Goal: Task Accomplishment & Management: Manage account settings

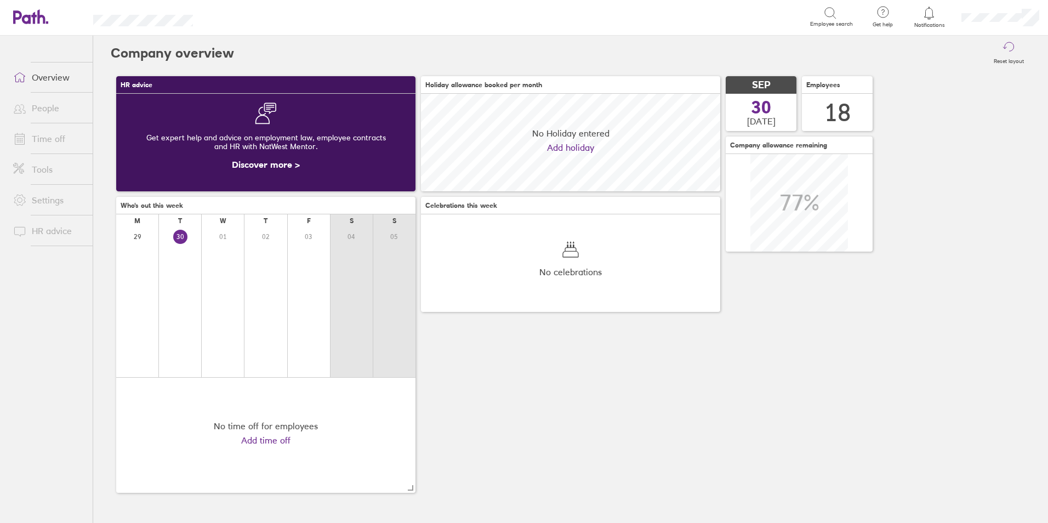
scroll to position [98, 299]
click at [49, 106] on link "People" at bounding box center [48, 108] width 88 height 22
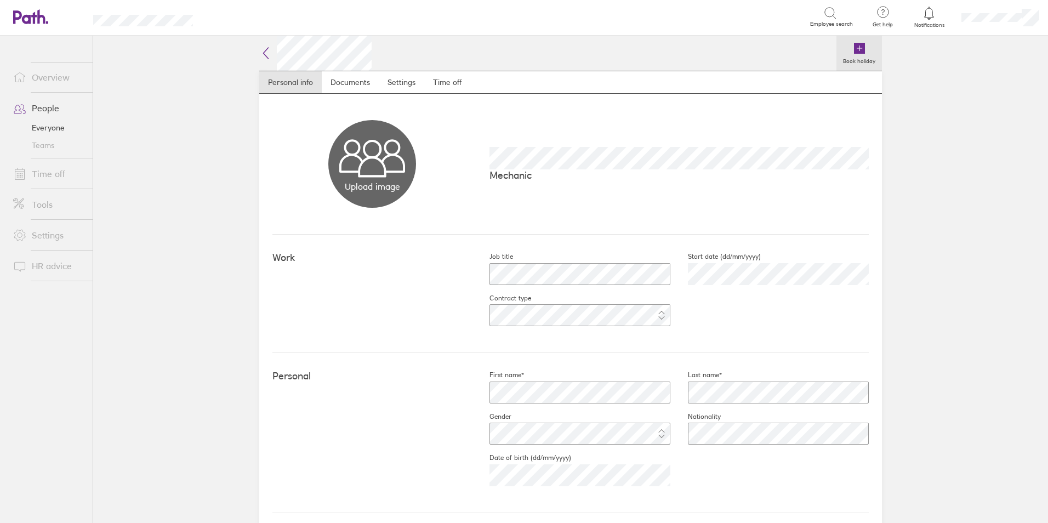
click at [859, 47] on icon at bounding box center [859, 48] width 0 height 5
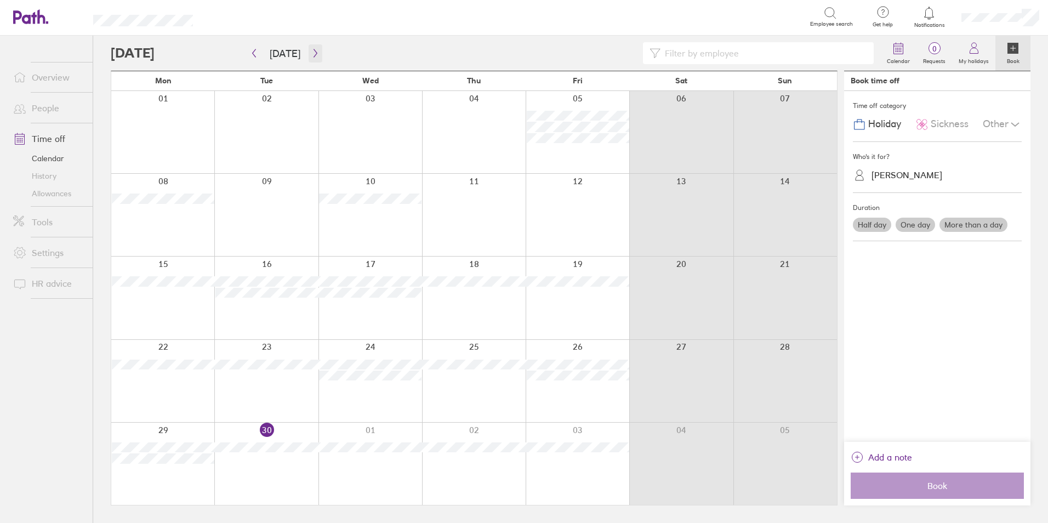
click at [311, 53] on icon "button" at bounding box center [315, 53] width 8 height 9
click at [984, 219] on label "More than a day" at bounding box center [973, 225] width 68 height 14
click at [0, 0] on input "More than a day" at bounding box center [0, 0] width 0 height 0
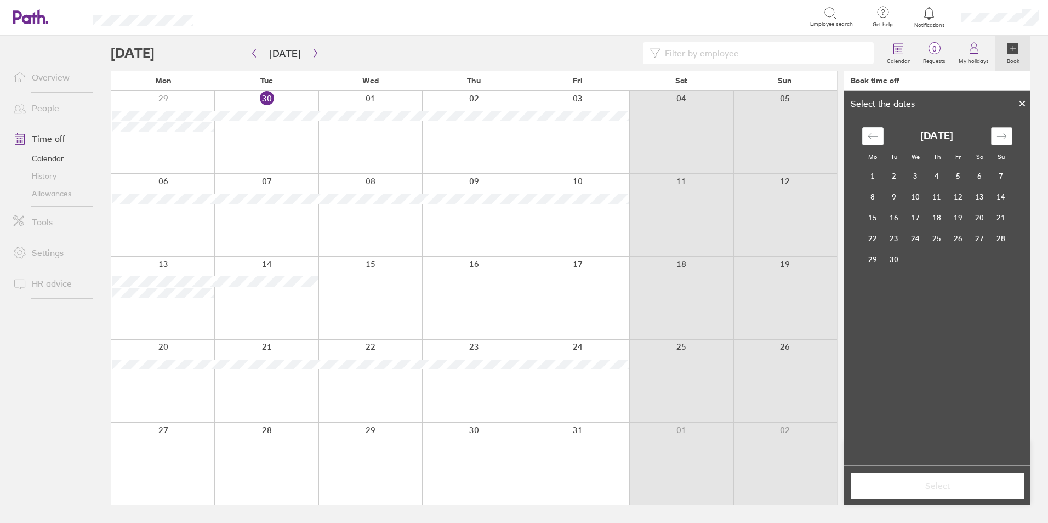
click at [994, 132] on div "Move forward to switch to the next month." at bounding box center [1001, 136] width 21 height 18
click at [937, 197] on td "9" at bounding box center [936, 196] width 21 height 21
click at [957, 195] on td "10" at bounding box center [957, 196] width 21 height 21
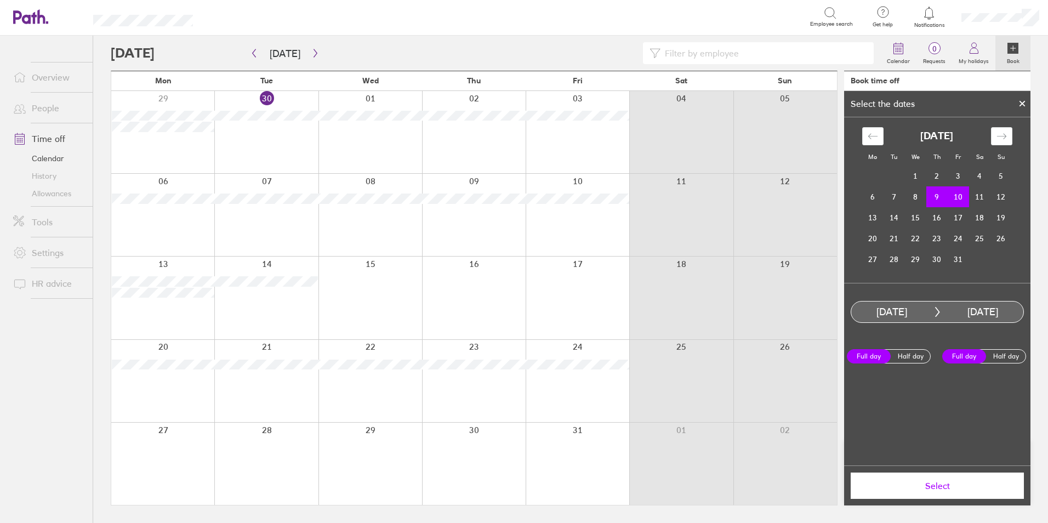
click at [935, 194] on td "9" at bounding box center [936, 196] width 21 height 21
click at [865, 353] on label "Full day" at bounding box center [869, 356] width 44 height 14
click at [0, 0] on input "Full day" at bounding box center [0, 0] width 0 height 0
click at [959, 192] on td "10" at bounding box center [957, 196] width 21 height 21
click at [998, 357] on label "Half day" at bounding box center [1006, 356] width 44 height 13
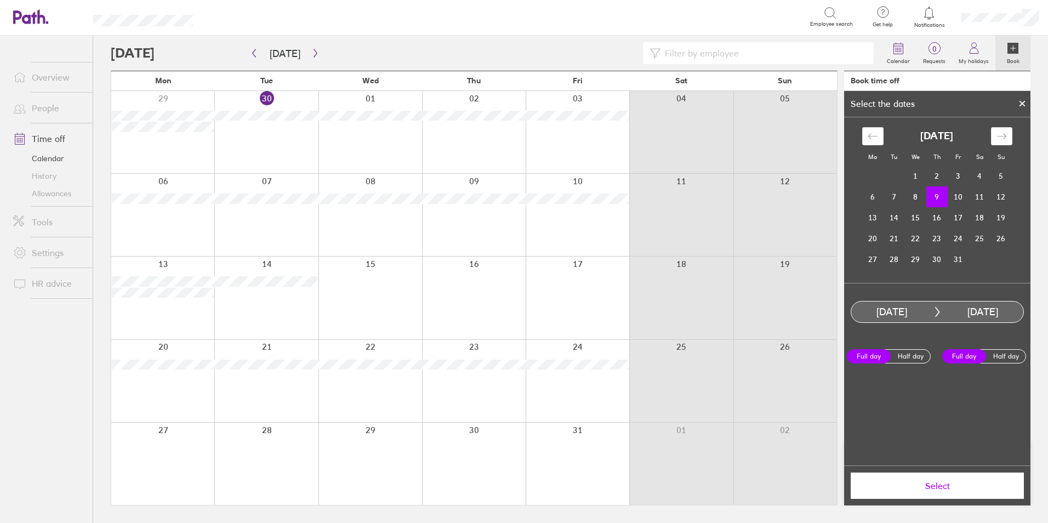
click at [0, 0] on input "Half day" at bounding box center [0, 0] width 0 height 0
click at [933, 485] on span "Select" at bounding box center [937, 486] width 158 height 10
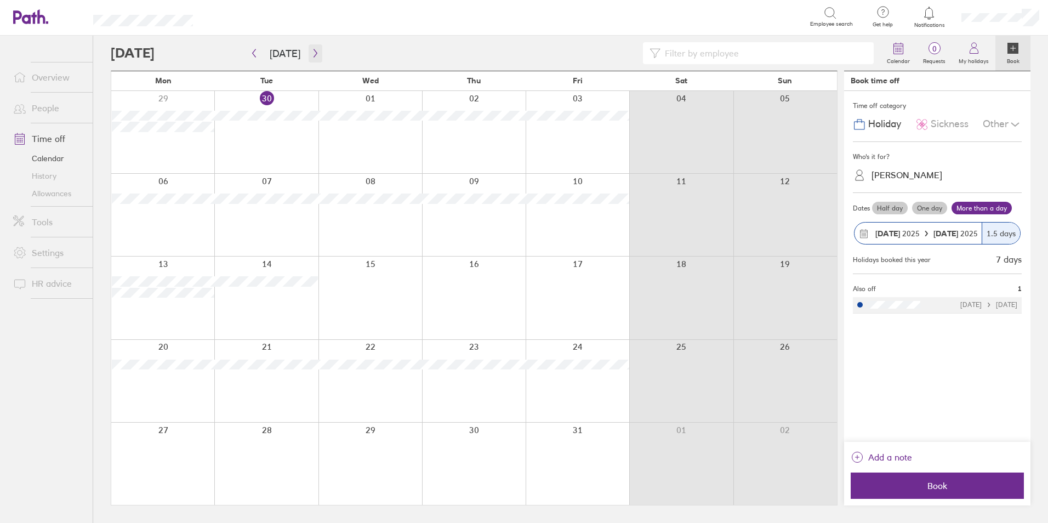
click at [313, 55] on icon "button" at bounding box center [315, 53] width 8 height 9
click at [250, 54] on icon "button" at bounding box center [254, 53] width 8 height 9
click at [938, 481] on span "Book" at bounding box center [937, 486] width 158 height 10
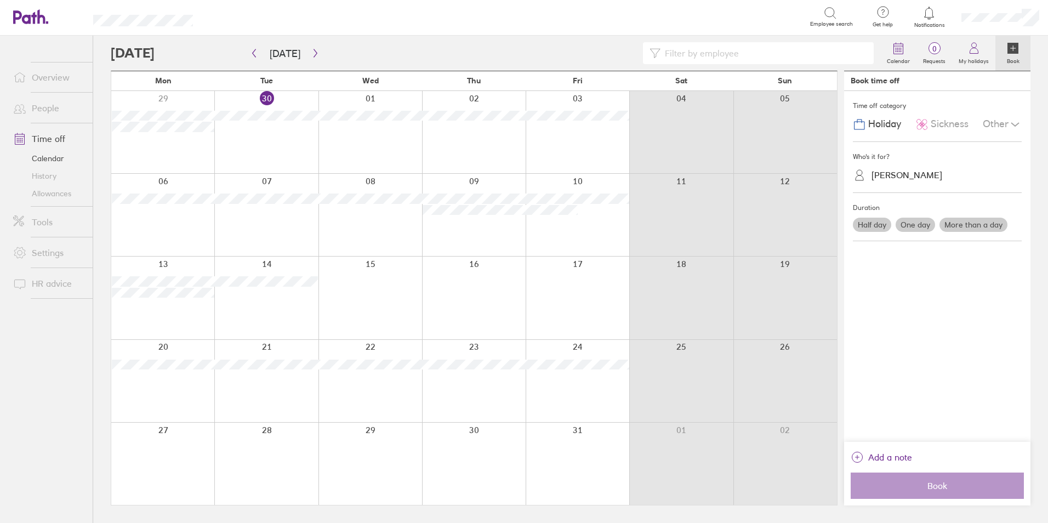
click at [955, 220] on label "More than a day" at bounding box center [973, 225] width 68 height 14
click at [0, 0] on input "More than a day" at bounding box center [0, 0] width 0 height 0
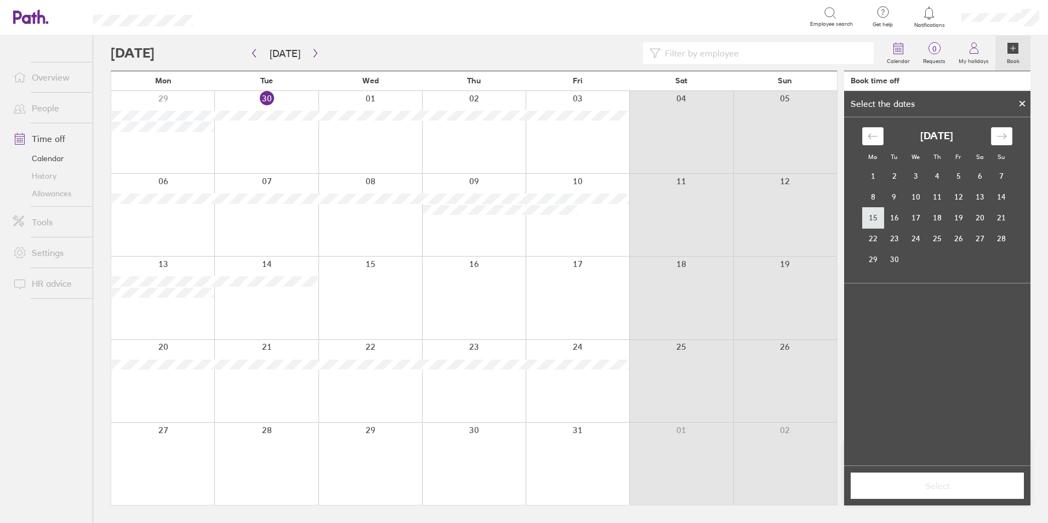
click at [870, 217] on td "15" at bounding box center [872, 217] width 21 height 21
click at [939, 217] on td "18" at bounding box center [936, 217] width 21 height 21
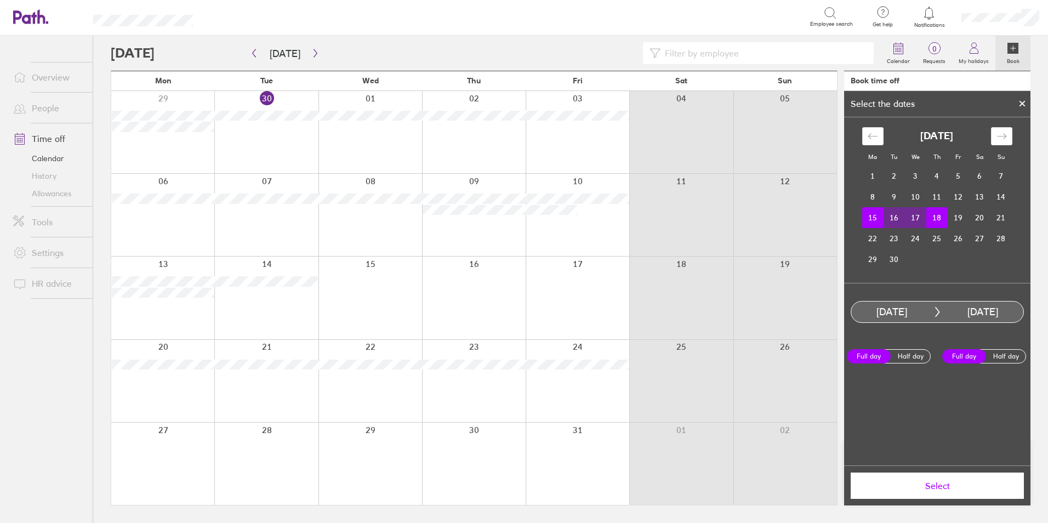
click at [867, 350] on label "Full day" at bounding box center [869, 356] width 44 height 14
click at [0, 0] on input "Full day" at bounding box center [0, 0] width 0 height 0
click at [932, 484] on span "Select" at bounding box center [937, 486] width 158 height 10
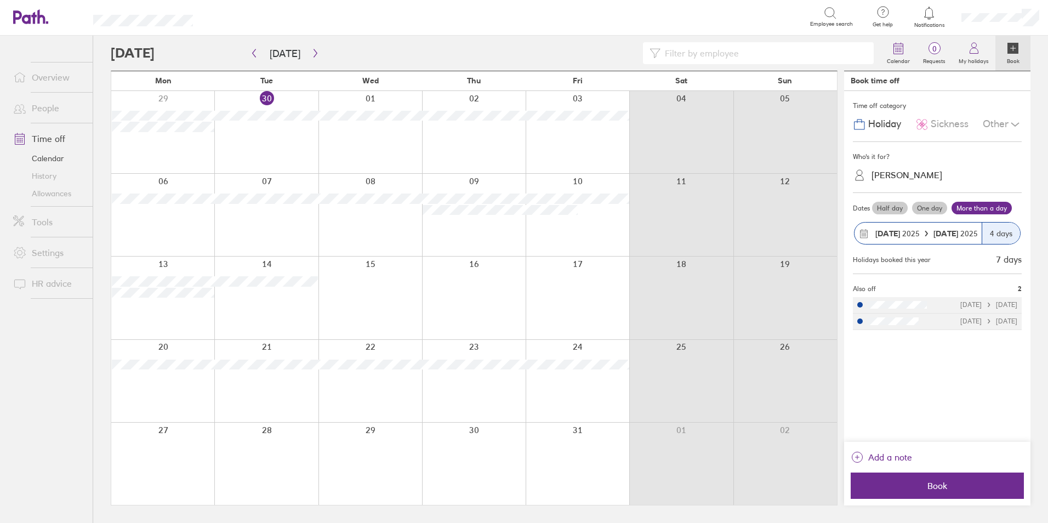
click at [932, 484] on span "Book" at bounding box center [937, 486] width 158 height 10
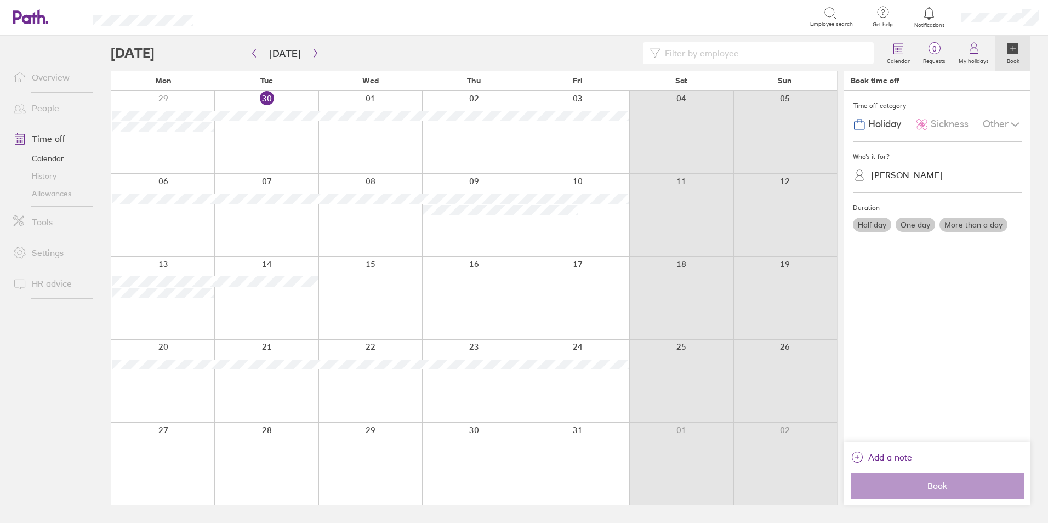
click at [873, 222] on label "Half day" at bounding box center [872, 225] width 38 height 14
click at [0, 0] on input "Half day" at bounding box center [0, 0] width 0 height 0
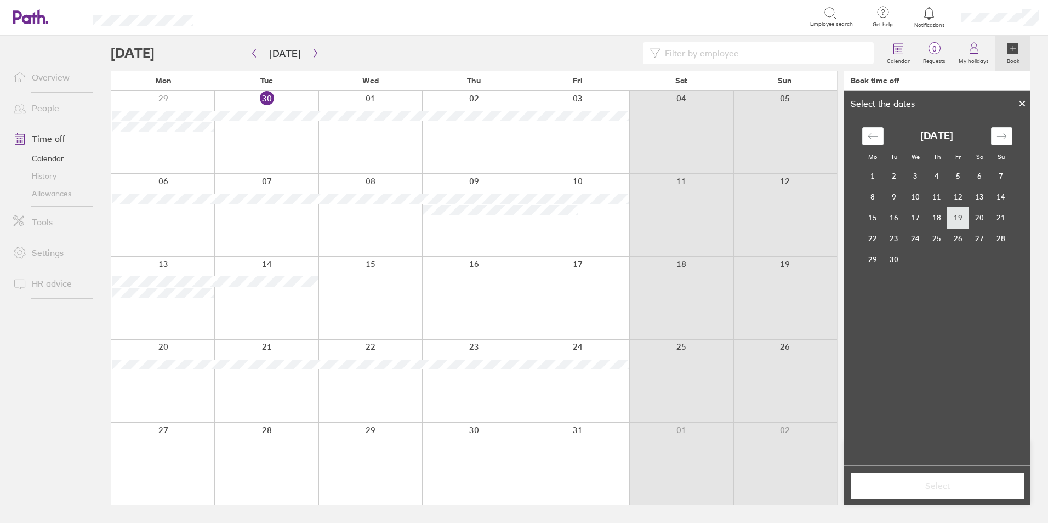
click at [958, 216] on td "19" at bounding box center [957, 217] width 21 height 21
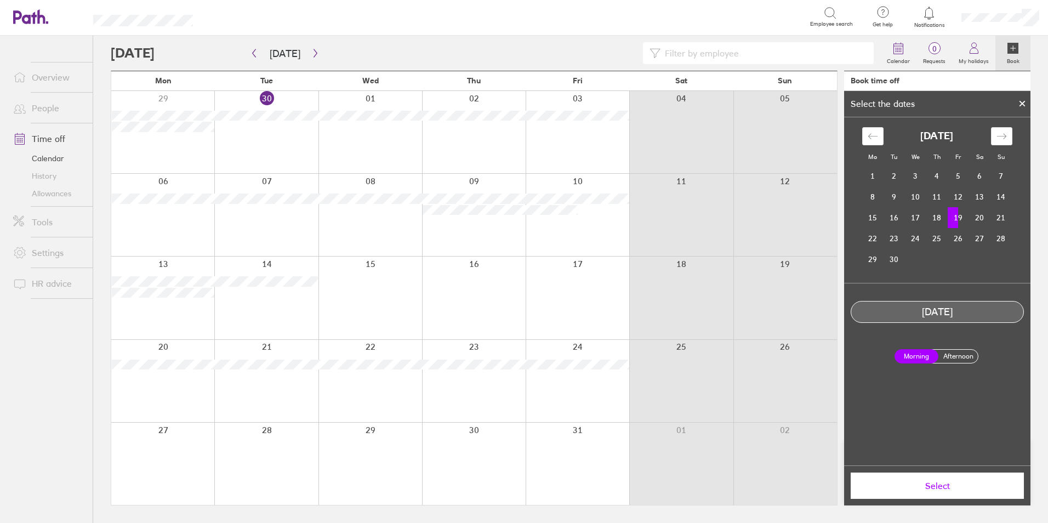
click at [1019, 101] on icon at bounding box center [1022, 103] width 8 height 7
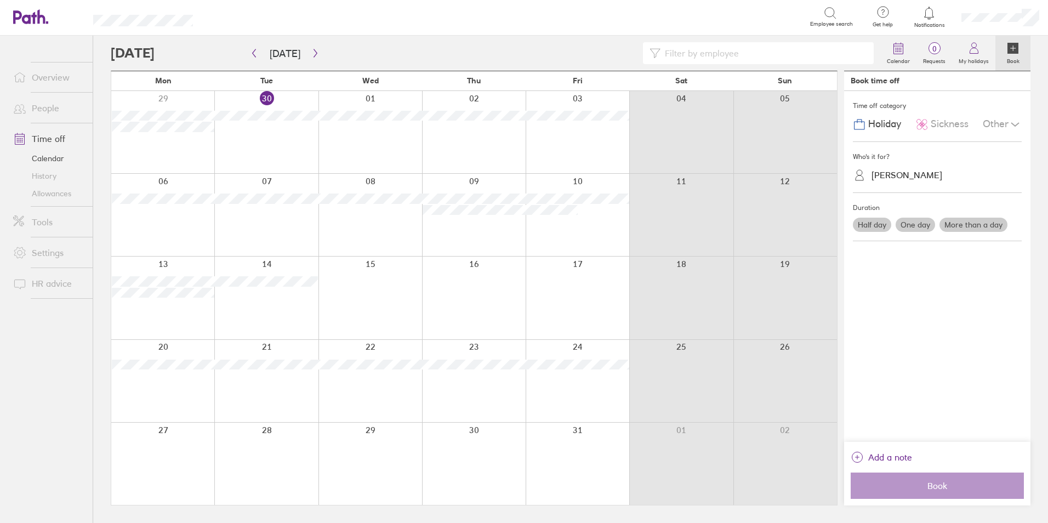
click at [870, 222] on label "Half day" at bounding box center [872, 225] width 38 height 14
click at [0, 0] on input "Half day" at bounding box center [0, 0] width 0 height 0
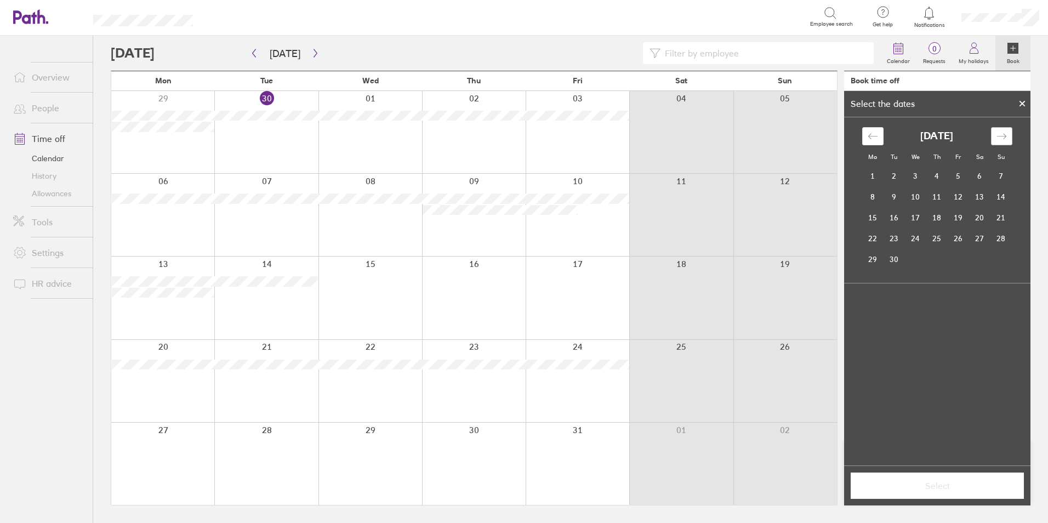
click at [1002, 132] on icon "Move forward to switch to the next month." at bounding box center [1001, 136] width 10 height 10
click at [958, 222] on td "17" at bounding box center [957, 217] width 21 height 21
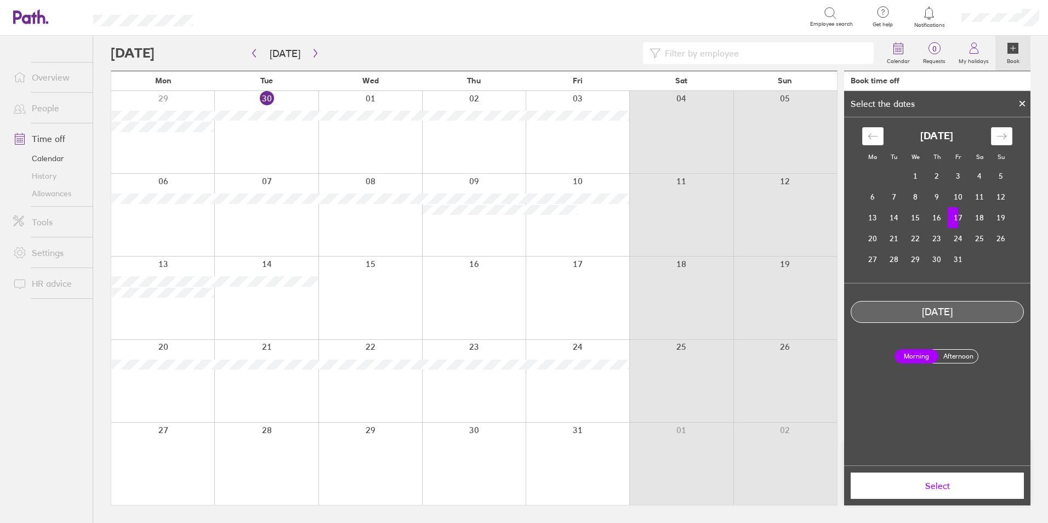
click at [930, 482] on span "Select" at bounding box center [937, 486] width 158 height 10
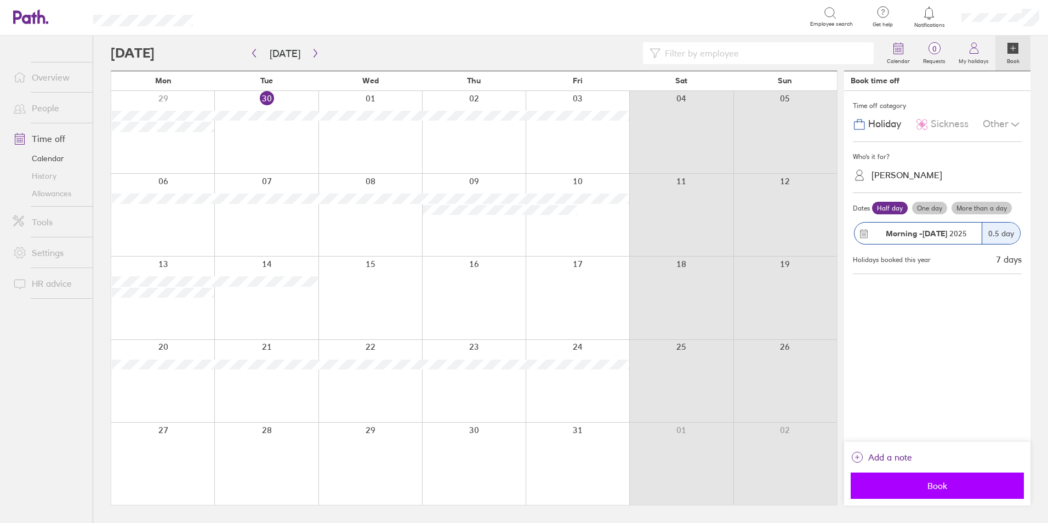
click at [930, 481] on span "Book" at bounding box center [937, 486] width 158 height 10
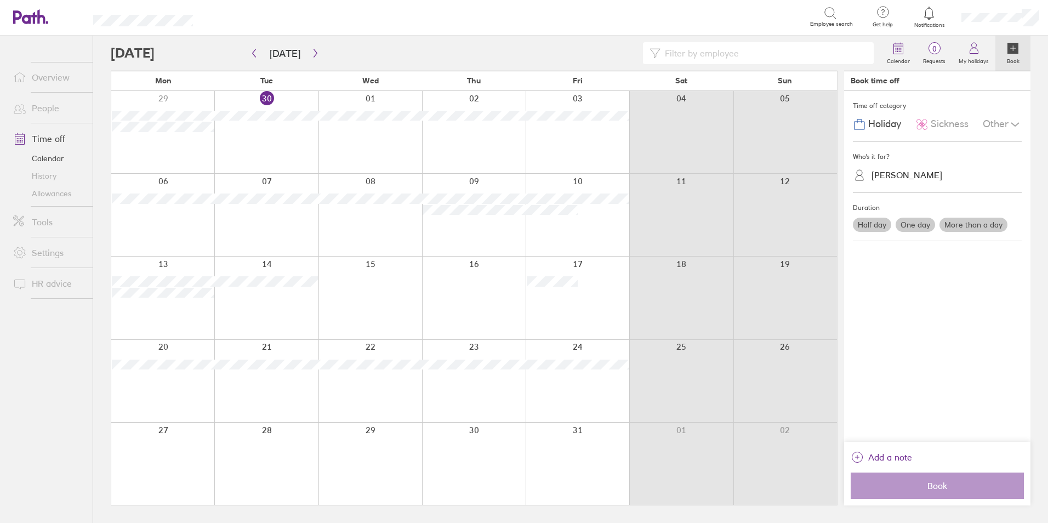
click at [957, 224] on label "More than a day" at bounding box center [973, 225] width 68 height 14
click at [0, 0] on input "More than a day" at bounding box center [0, 0] width 0 height 0
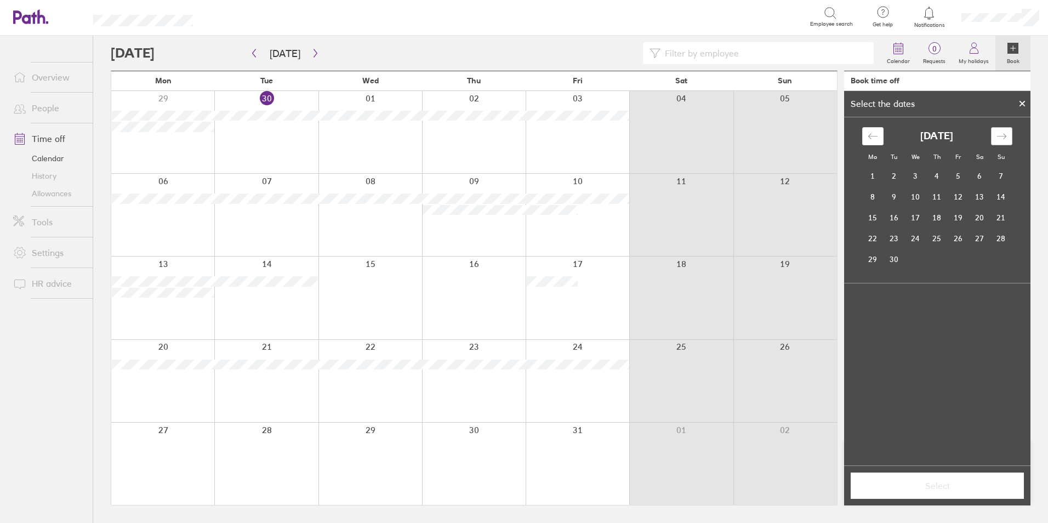
click at [1000, 132] on icon "Move forward to switch to the next month." at bounding box center [1001, 136] width 10 height 10
click at [875, 216] on td "13" at bounding box center [872, 217] width 21 height 21
click at [936, 219] on td "16" at bounding box center [936, 217] width 21 height 21
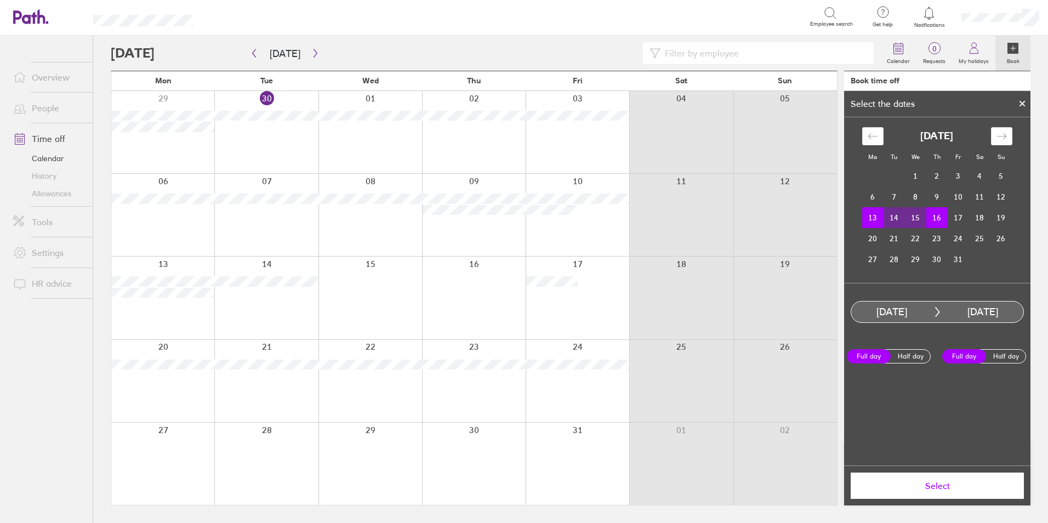
click at [862, 354] on label "Full day" at bounding box center [869, 356] width 44 height 14
click at [0, 0] on input "Full day" at bounding box center [0, 0] width 0 height 0
click at [940, 483] on span "Select" at bounding box center [937, 486] width 158 height 10
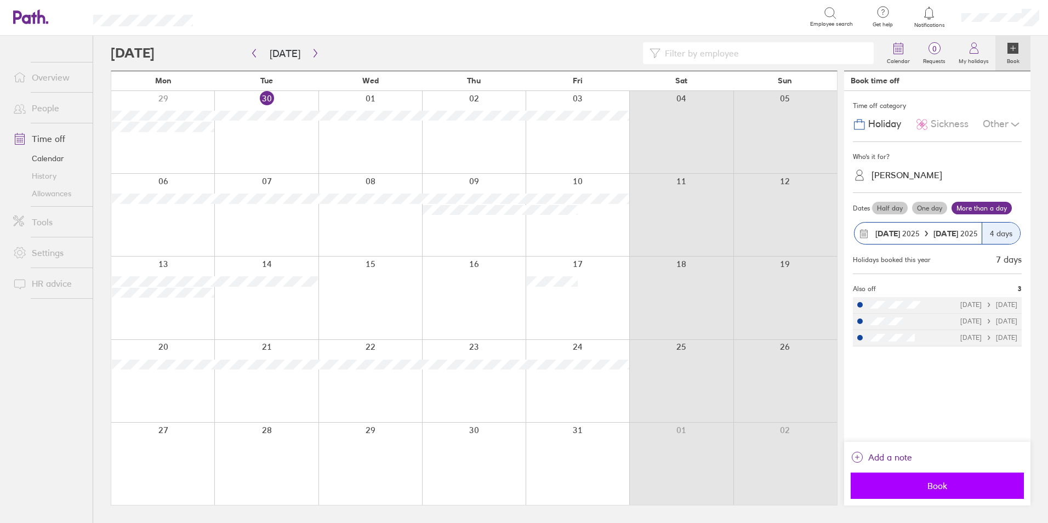
click at [939, 483] on span "Book" at bounding box center [937, 486] width 158 height 10
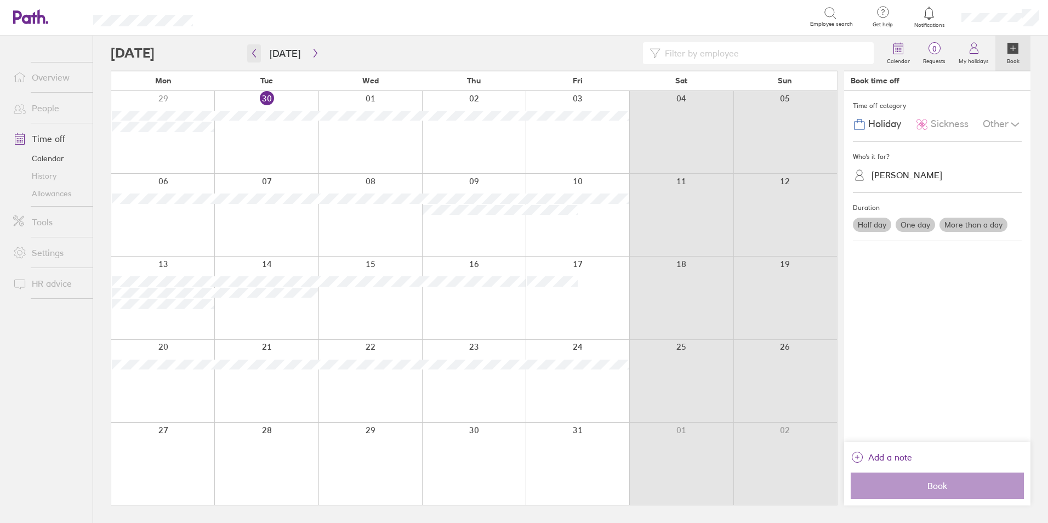
click at [251, 52] on icon "button" at bounding box center [254, 53] width 8 height 9
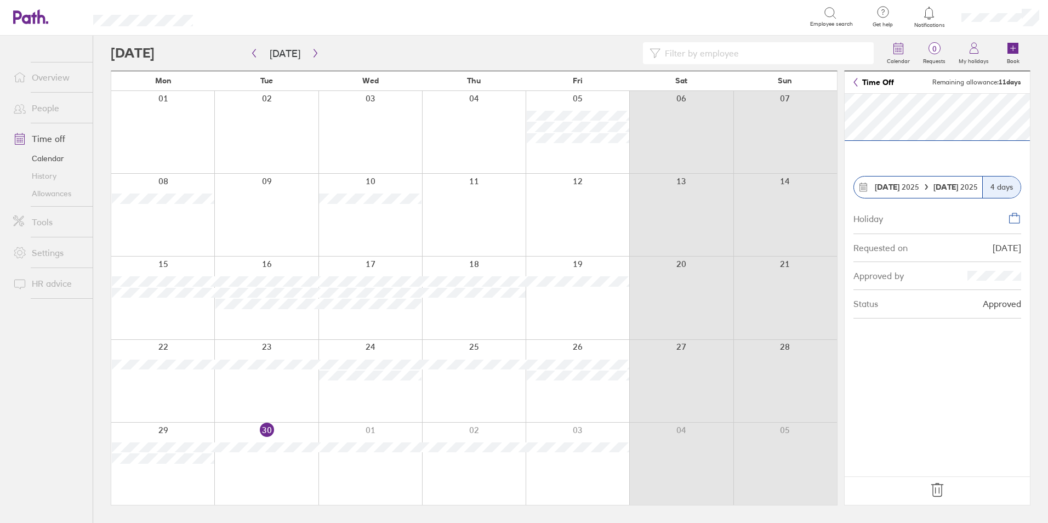
click at [936, 489] on icon at bounding box center [937, 490] width 18 height 18
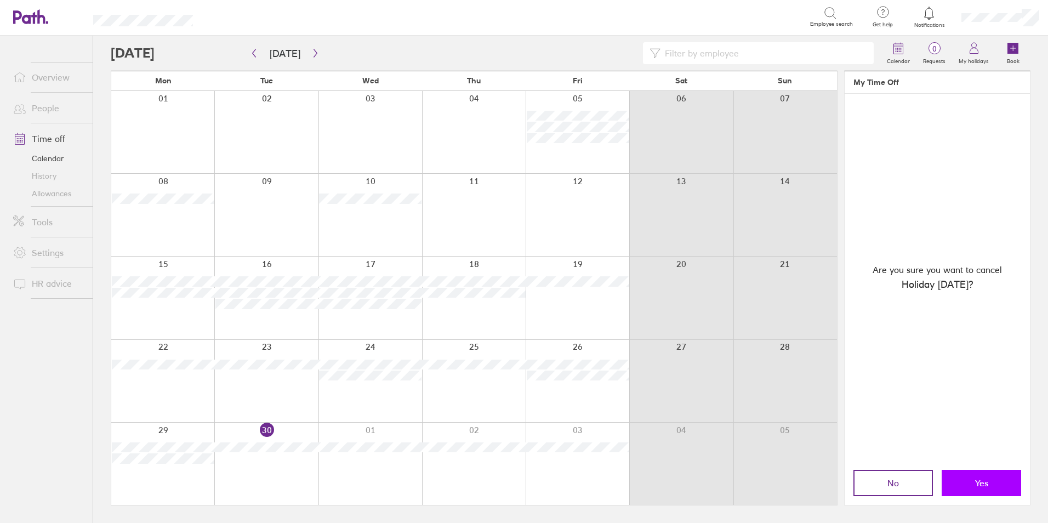
click at [979, 478] on span "Yes" at bounding box center [981, 483] width 13 height 10
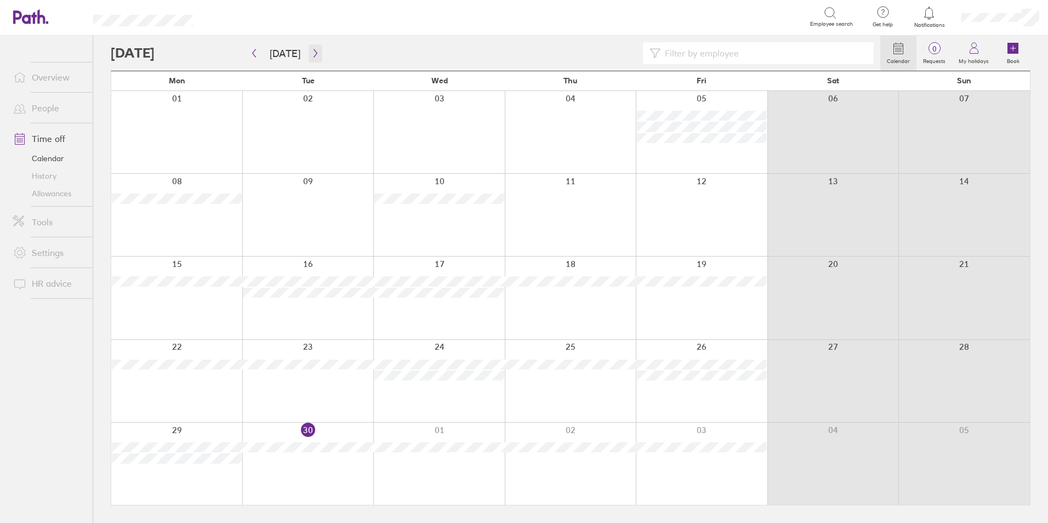
click at [310, 48] on button "button" at bounding box center [315, 53] width 14 height 18
